Goal: Information Seeking & Learning: Learn about a topic

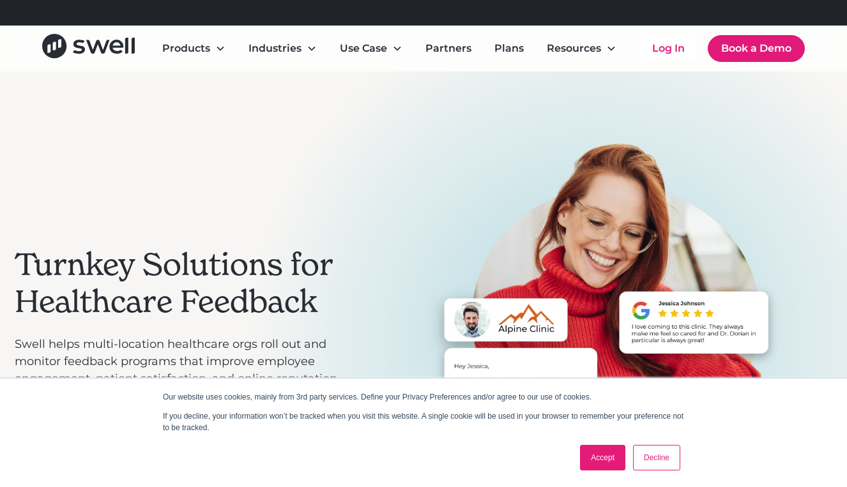
click at [605, 456] on link "Accept" at bounding box center [602, 458] width 45 height 26
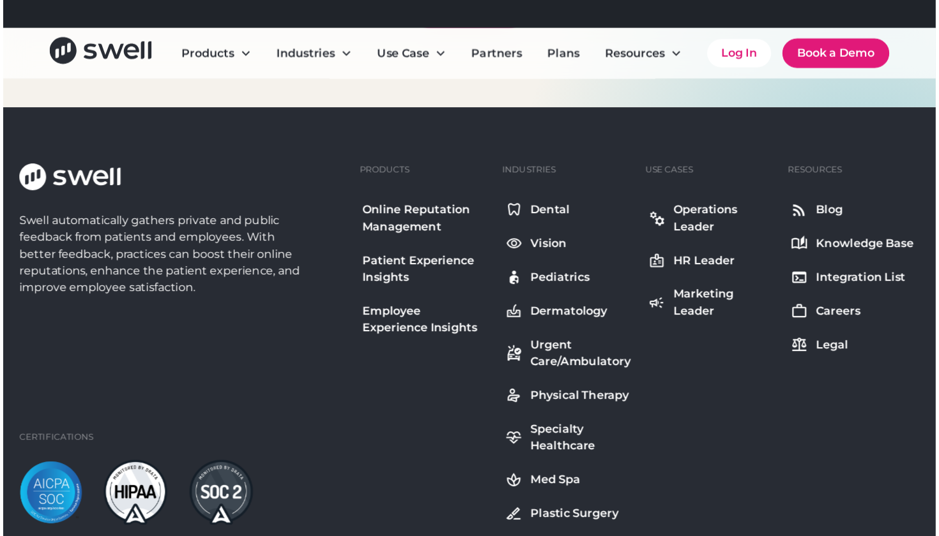
scroll to position [4674, 0]
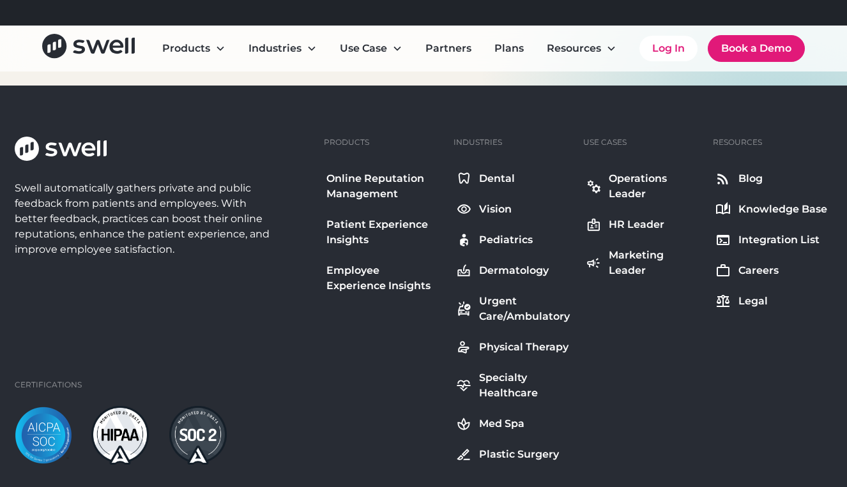
click at [760, 267] on div "Careers" at bounding box center [758, 270] width 40 height 15
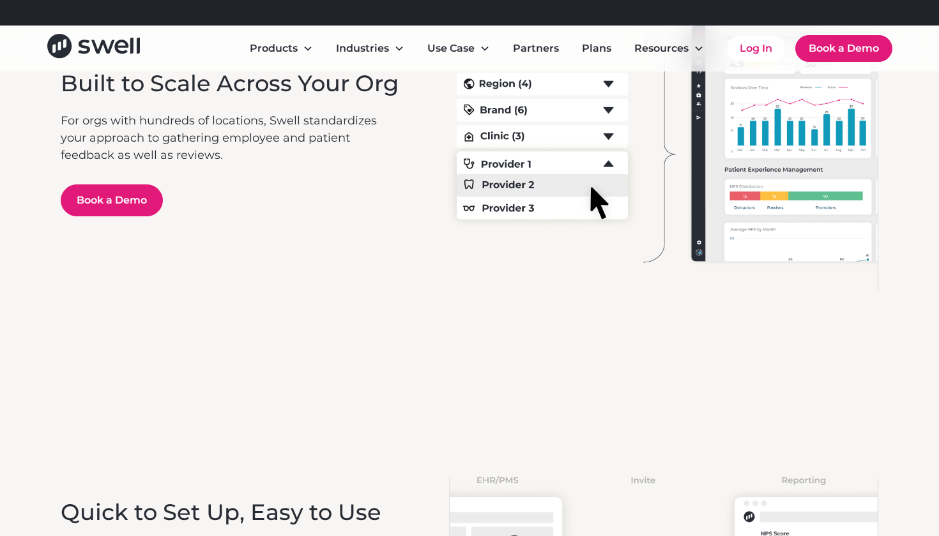
scroll to position [2518, 0]
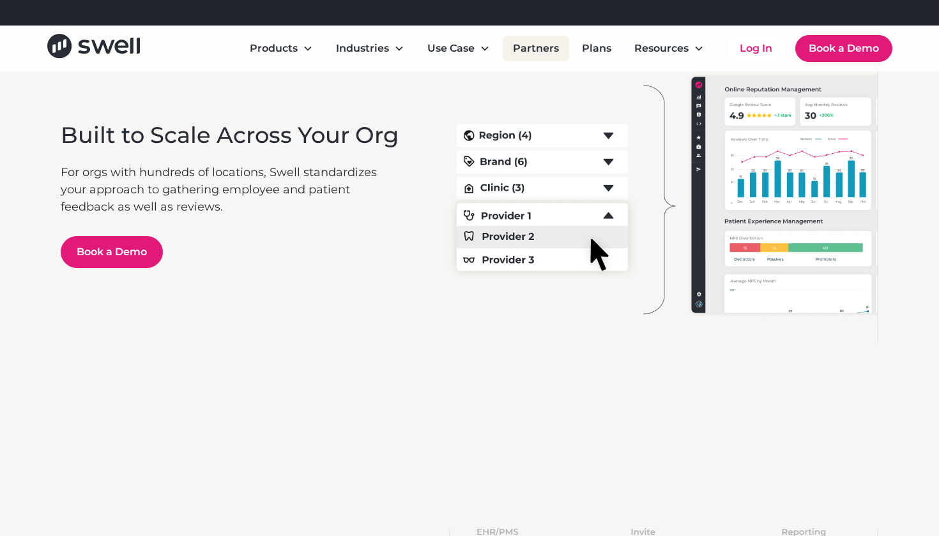
click at [559, 52] on link "Partners" at bounding box center [536, 49] width 66 height 26
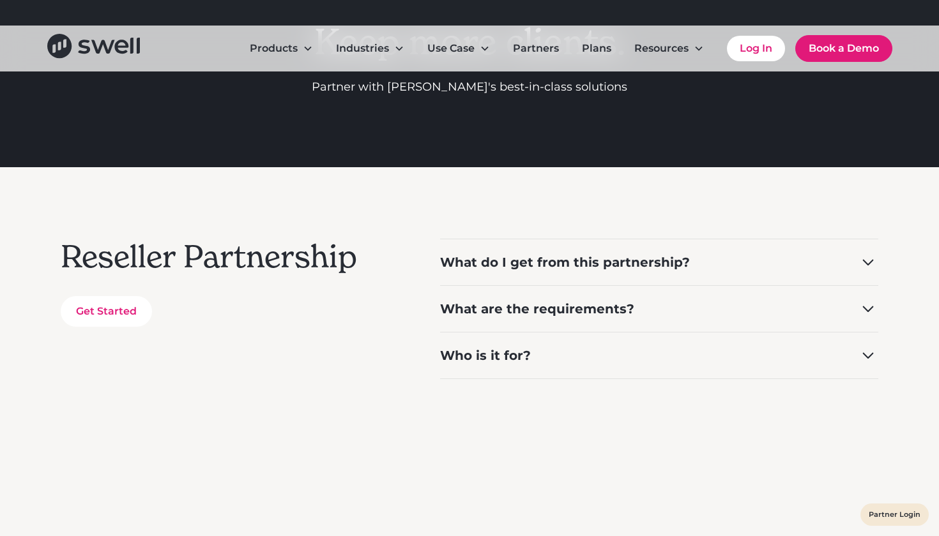
scroll to position [180, 0]
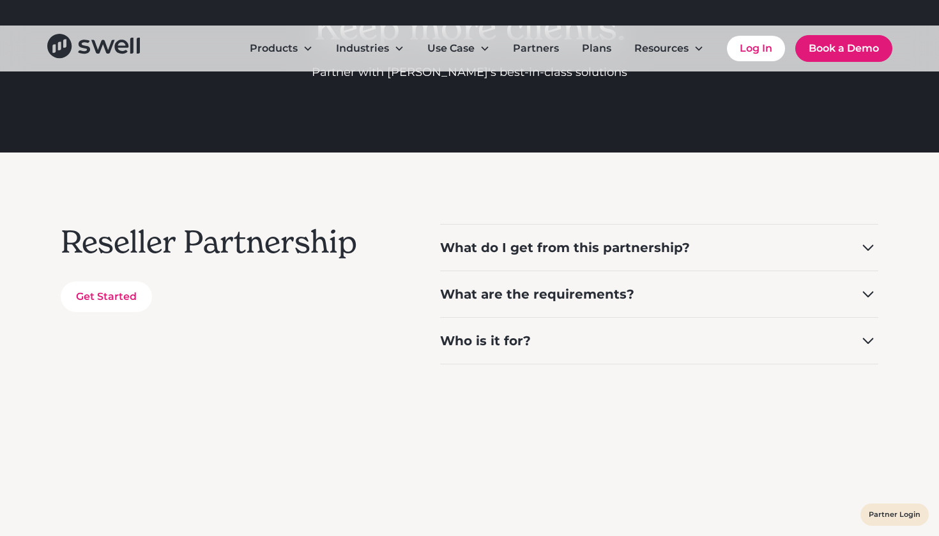
click at [542, 344] on div "Who is it for?" at bounding box center [659, 340] width 438 height 47
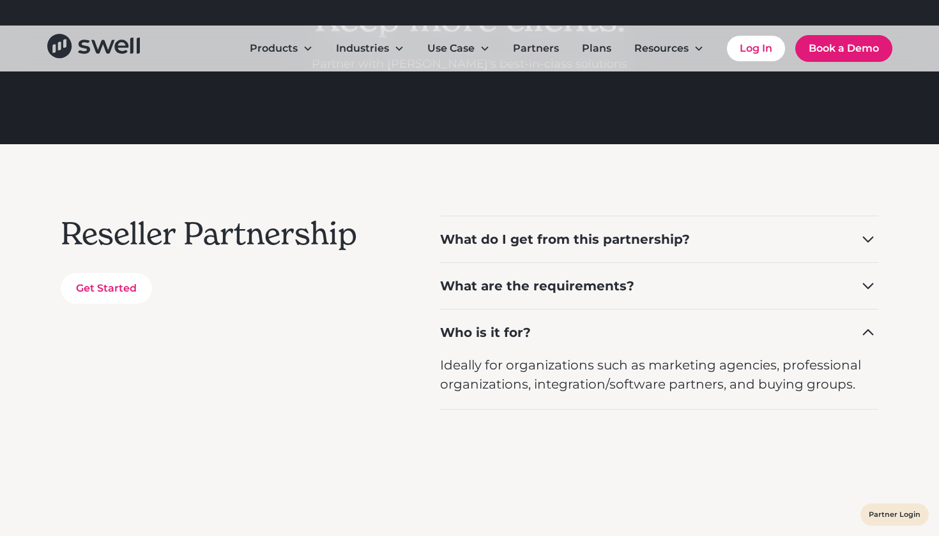
scroll to position [187, 0]
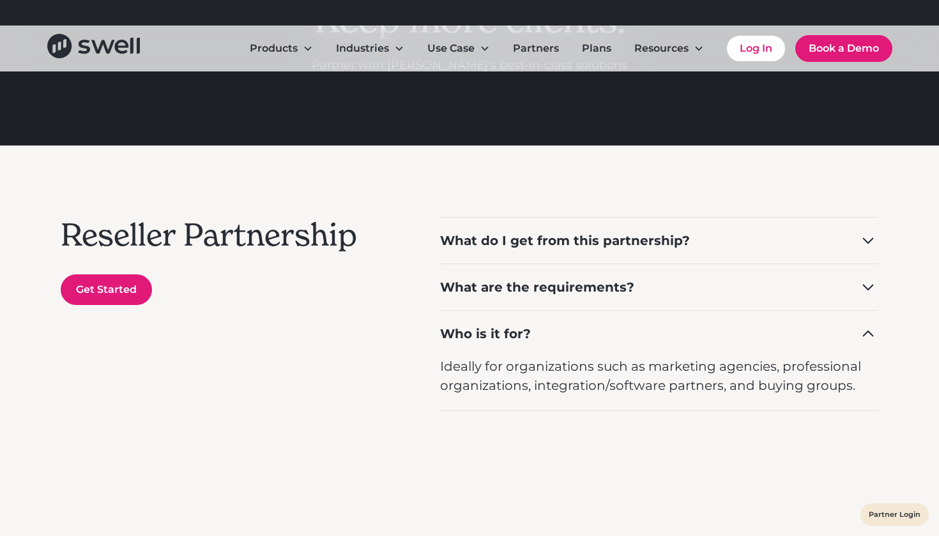
click at [111, 301] on link "Get Started" at bounding box center [106, 290] width 91 height 31
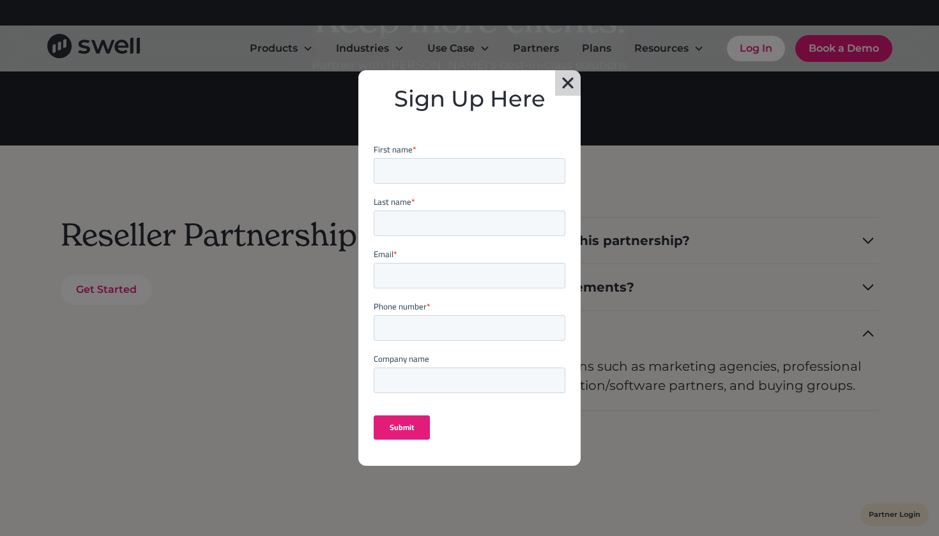
click at [566, 89] on img at bounding box center [567, 83] width 20 height 26
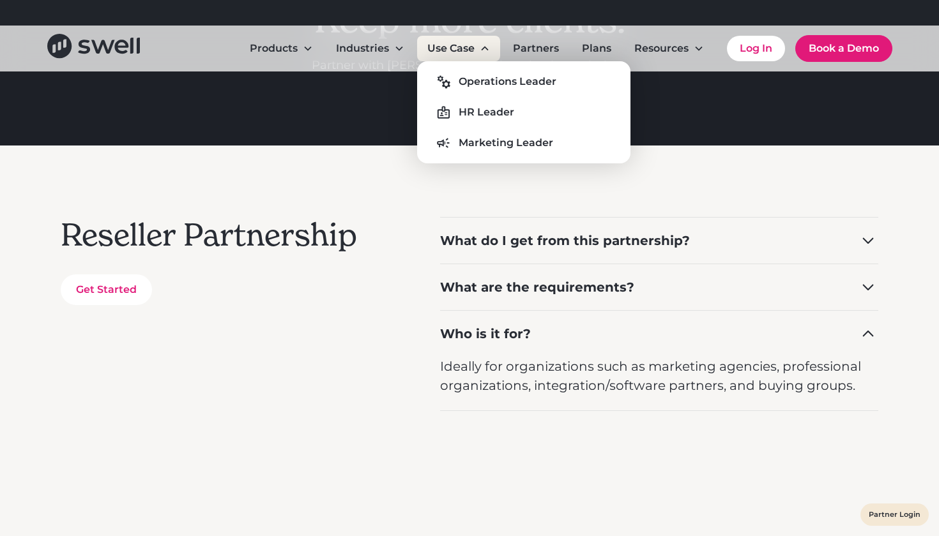
click at [449, 50] on div "Use Case" at bounding box center [450, 48] width 47 height 15
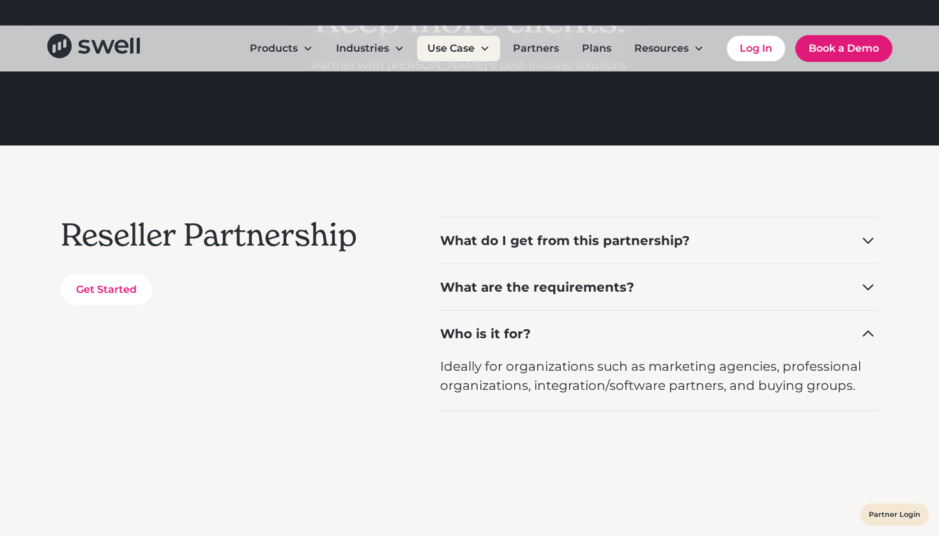
click at [479, 48] on div "Use Case" at bounding box center [458, 49] width 83 height 26
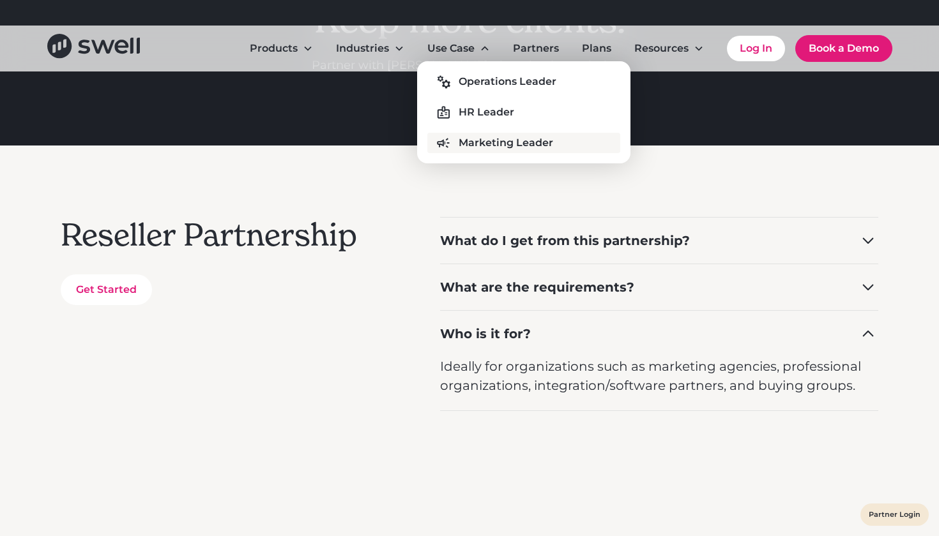
click at [477, 152] on link "Marketing Leader" at bounding box center [523, 143] width 193 height 20
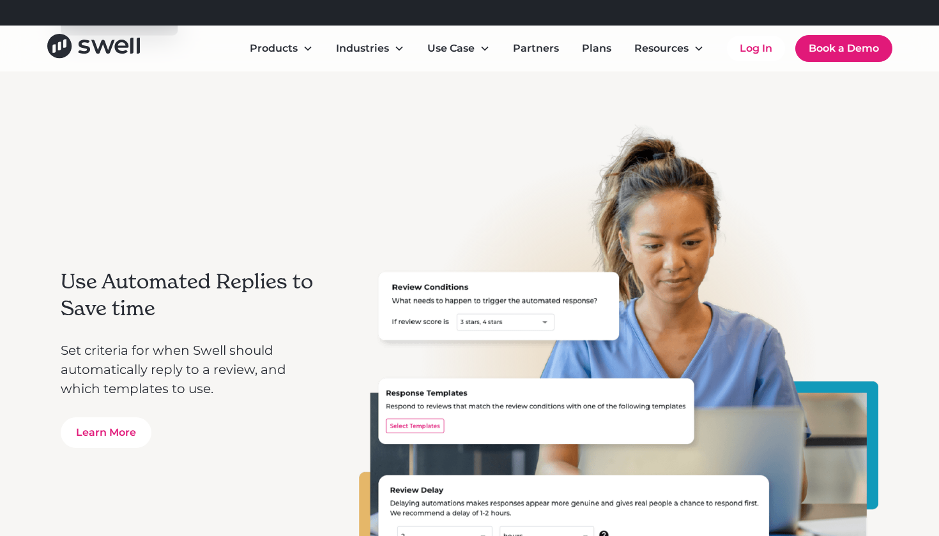
scroll to position [3144, 0]
